Goal: Task Accomplishment & Management: Use online tool/utility

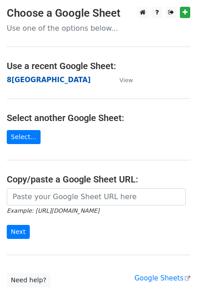
click at [25, 79] on strong "8[GEOGRAPHIC_DATA]" at bounding box center [49, 80] width 84 height 8
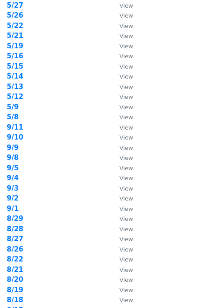
scroll to position [121, 0]
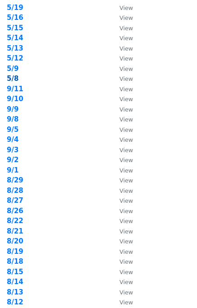
click at [17, 79] on strong "5/8" at bounding box center [13, 78] width 12 height 8
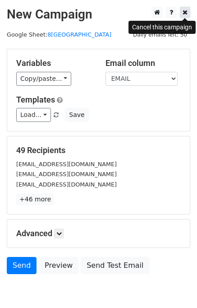
click at [188, 13] on link at bounding box center [185, 12] width 10 height 11
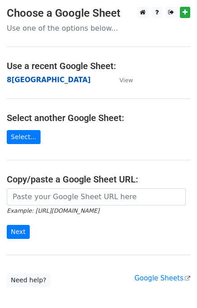
click at [19, 81] on strong "8[GEOGRAPHIC_DATA]" at bounding box center [49, 80] width 84 height 8
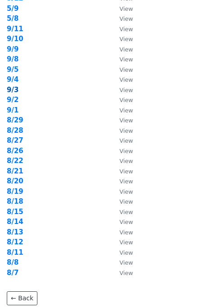
scroll to position [121, 0]
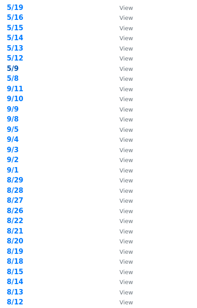
click at [14, 69] on strong "5/9" at bounding box center [13, 69] width 12 height 8
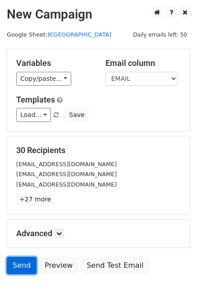
click at [22, 267] on link "Send" at bounding box center [22, 265] width 30 height 17
